Goal: Task Accomplishment & Management: Use online tool/utility

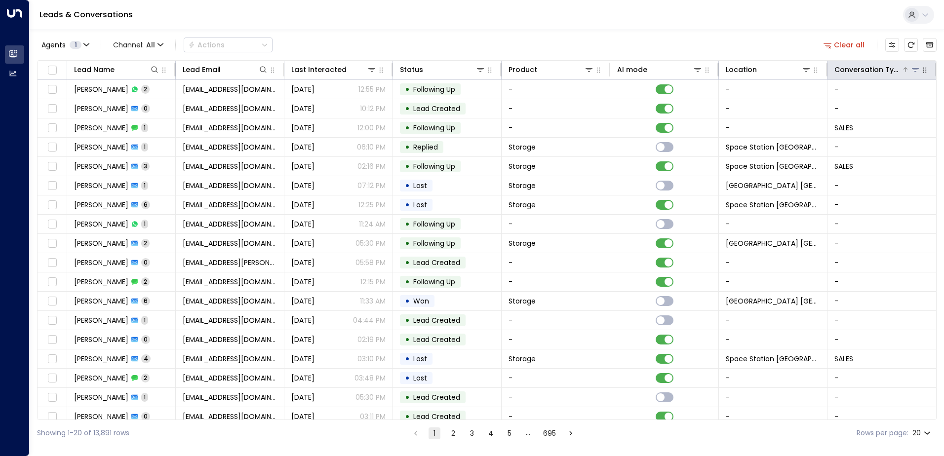
click at [454, 69] on icon at bounding box center [915, 69] width 7 height 3
click at [454, 50] on button "Customize" at bounding box center [892, 45] width 14 height 14
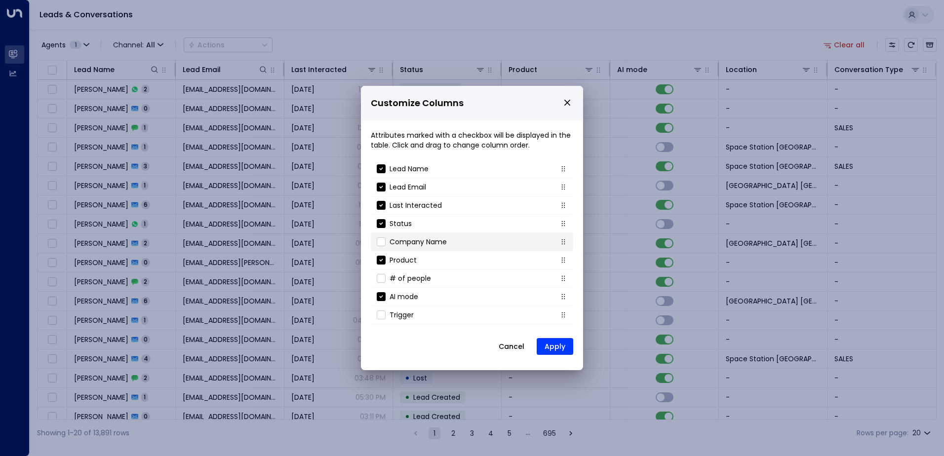
scroll to position [106, 0]
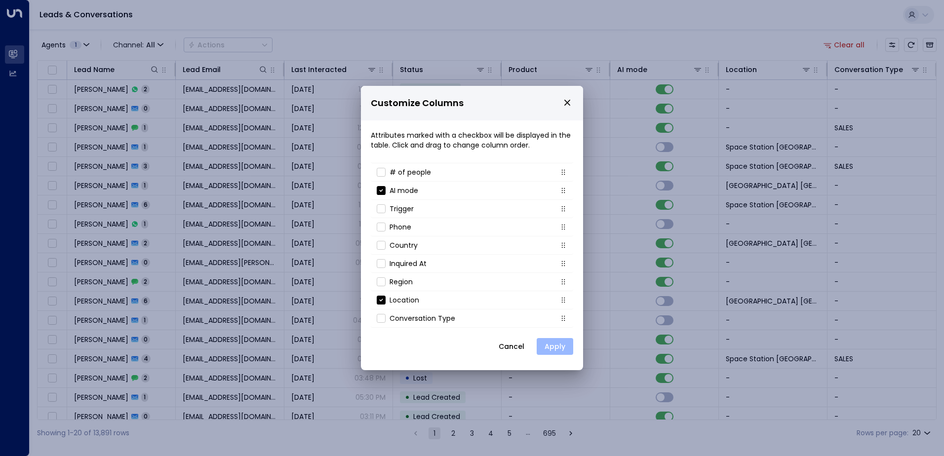
click at [454, 345] on button "Apply" at bounding box center [555, 346] width 37 height 17
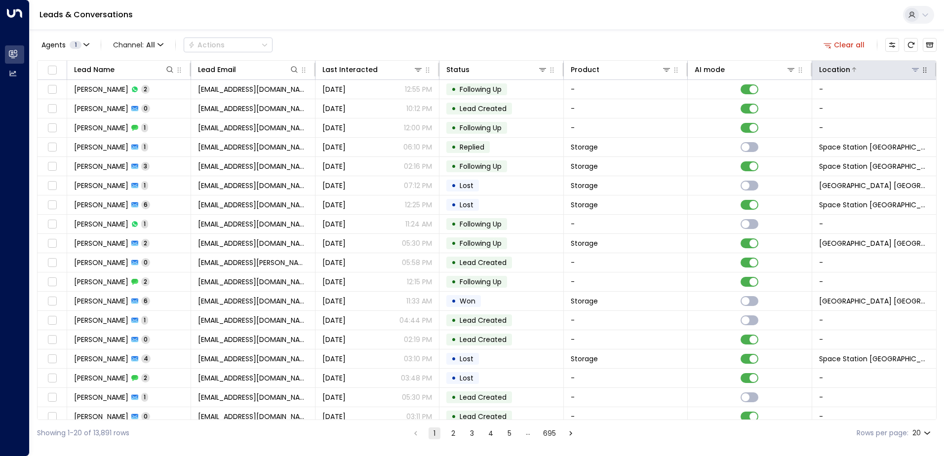
click at [454, 72] on icon at bounding box center [915, 70] width 8 height 8
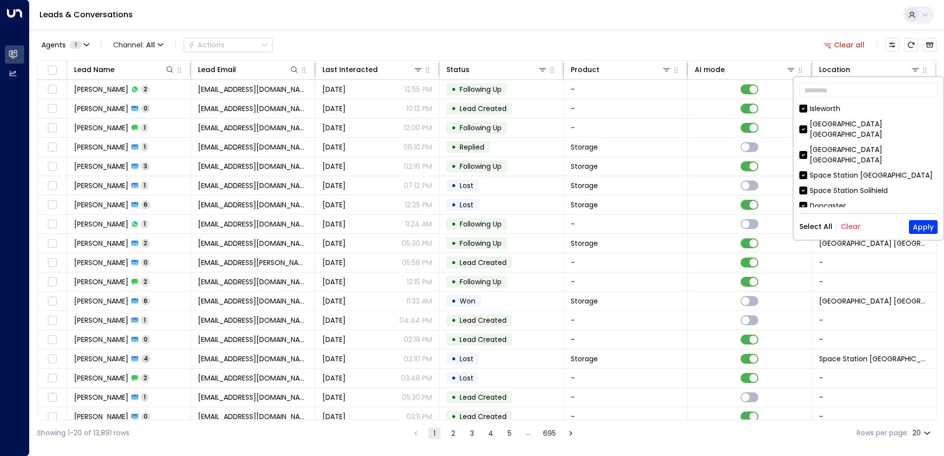
drag, startPoint x: 847, startPoint y: 230, endPoint x: 835, endPoint y: 199, distance: 32.2
click at [454, 229] on button "Clear" at bounding box center [851, 227] width 20 height 8
click at [454, 225] on button "Apply" at bounding box center [923, 227] width 29 height 14
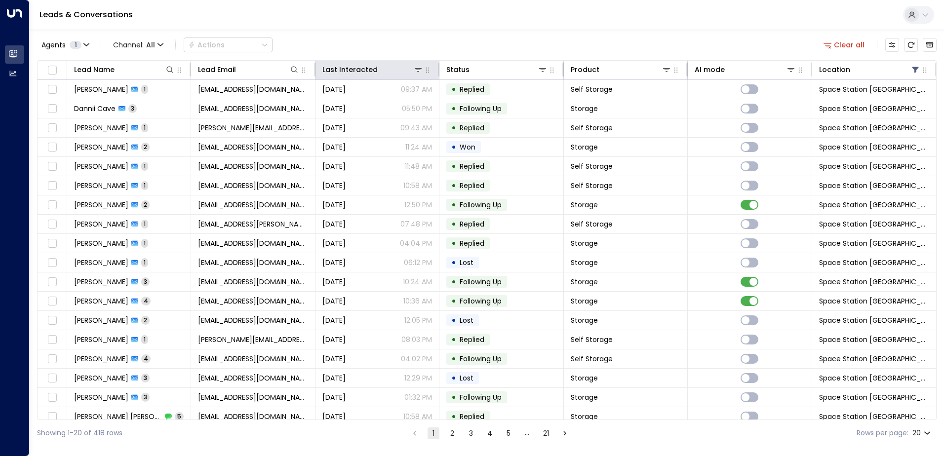
click at [381, 78] on th "Last Interacted" at bounding box center [377, 70] width 124 height 19
click at [379, 71] on icon at bounding box center [382, 70] width 6 height 6
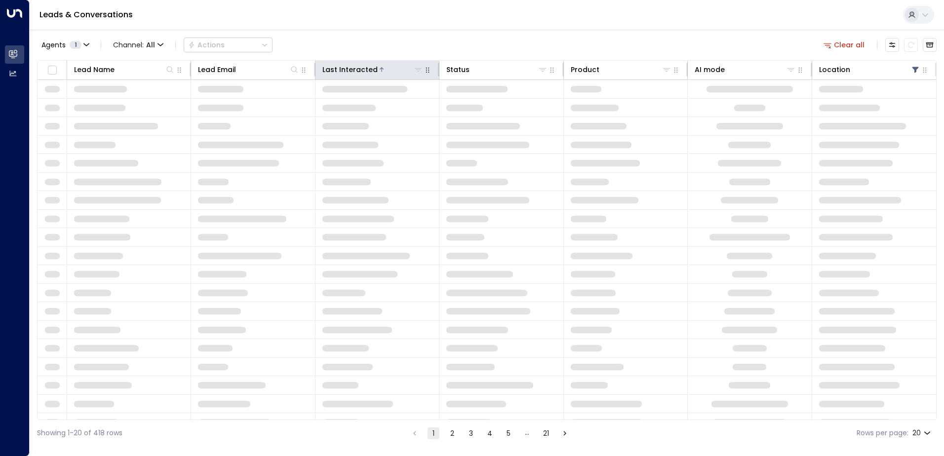
click at [379, 71] on icon at bounding box center [382, 70] width 6 height 6
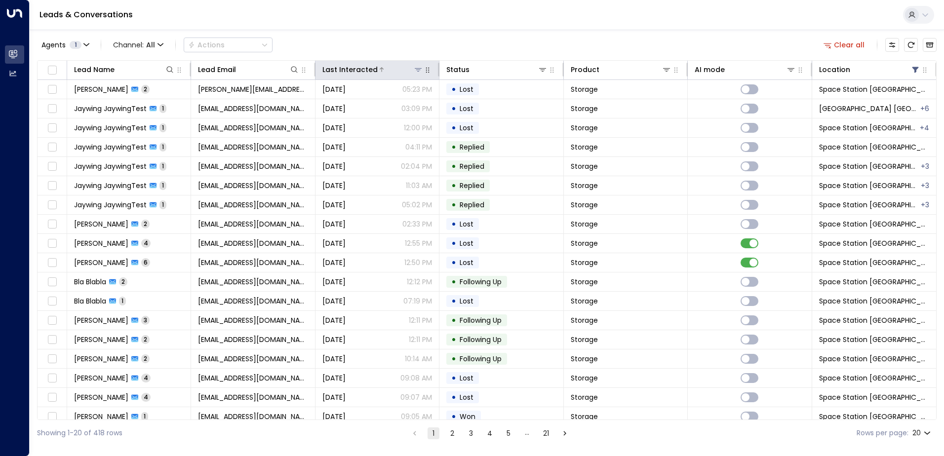
click at [380, 69] on icon at bounding box center [382, 69] width 4 height 4
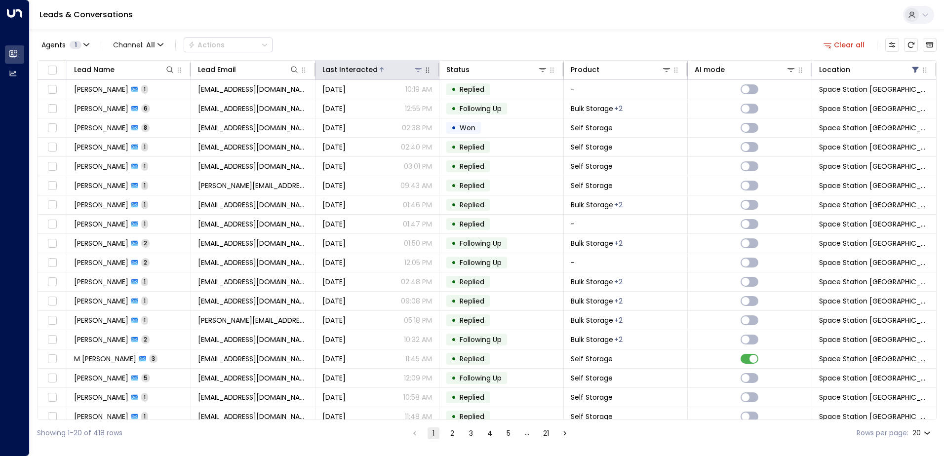
click at [356, 69] on div "Last Interacted" at bounding box center [349, 70] width 55 height 12
